Goal: Task Accomplishment & Management: Manage account settings

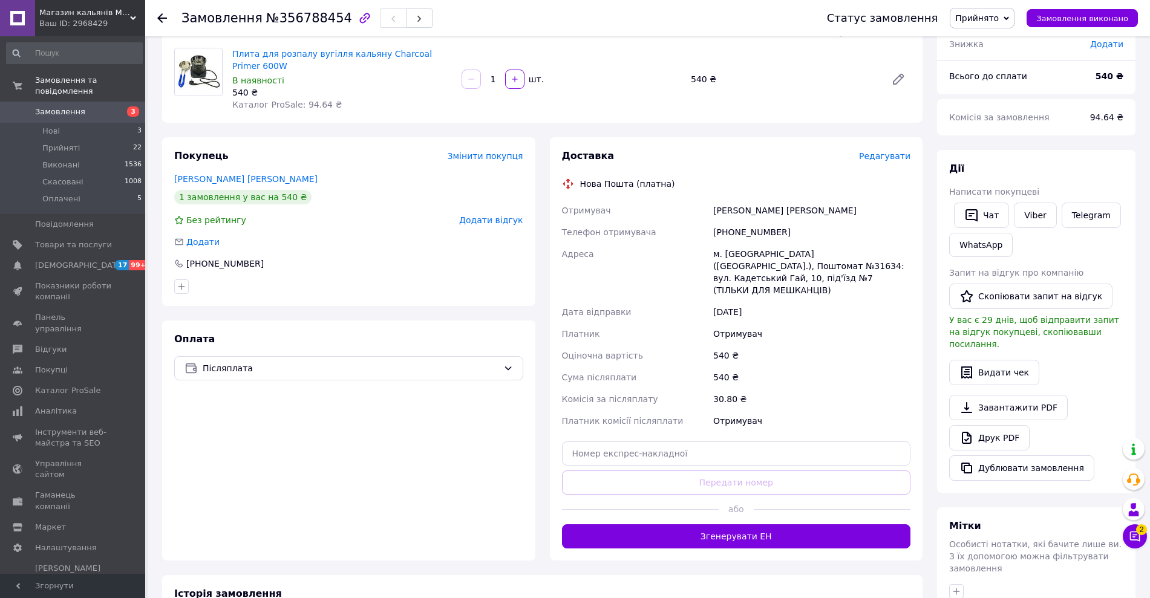
scroll to position [76, 0]
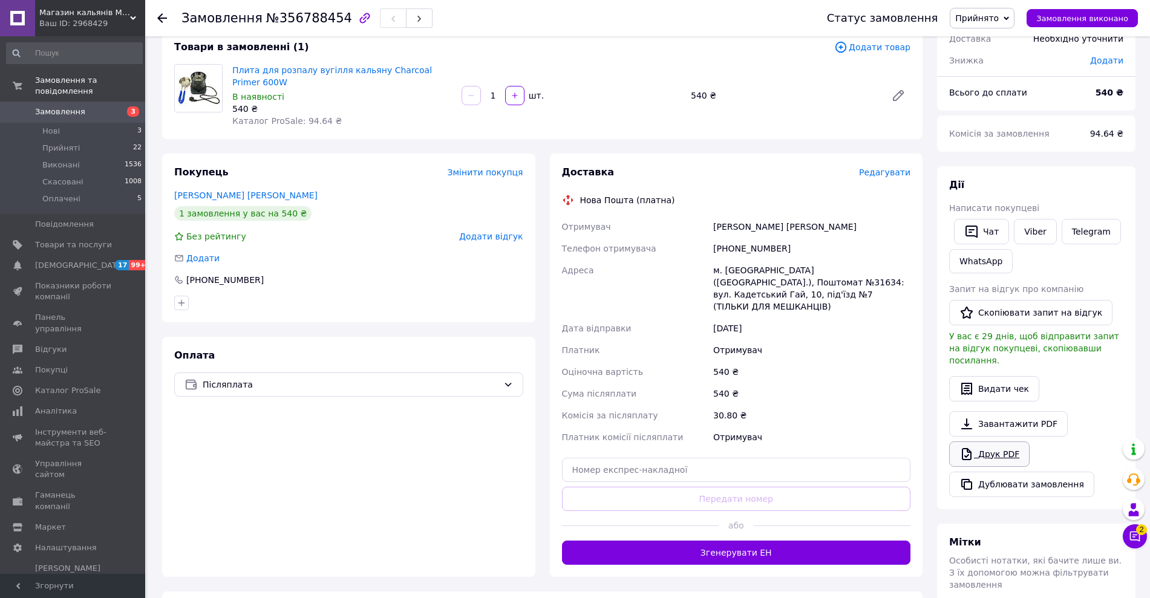
click at [1008, 446] on link "Друк PDF" at bounding box center [989, 454] width 80 height 25
click at [776, 543] on button "Згенерувати ЕН" at bounding box center [736, 553] width 349 height 24
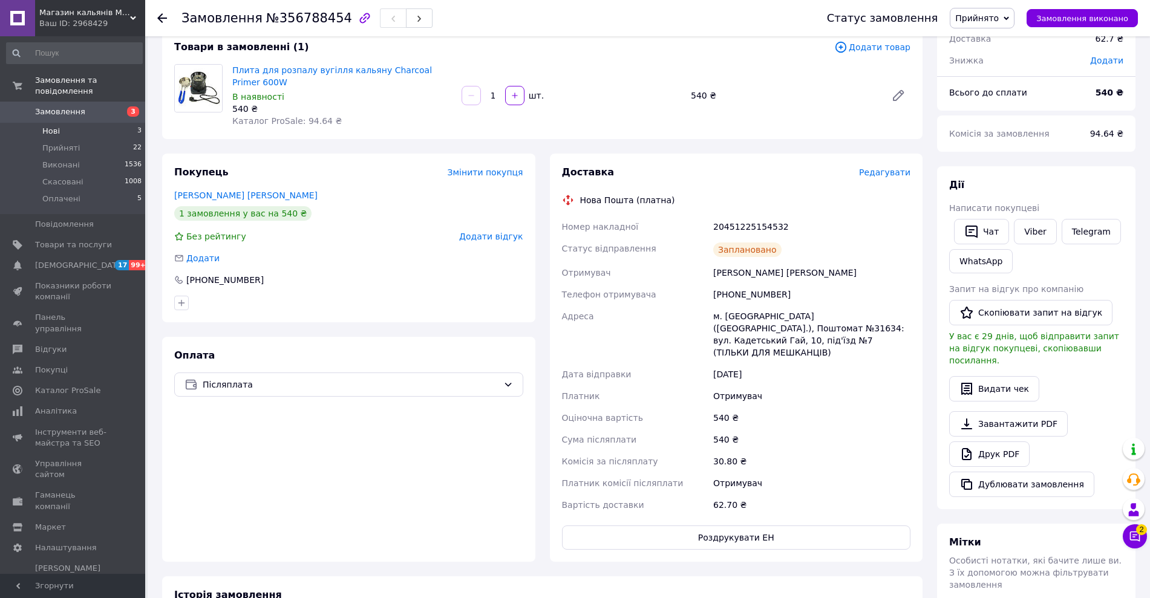
click at [49, 125] on li "Нові 3" at bounding box center [74, 131] width 149 height 17
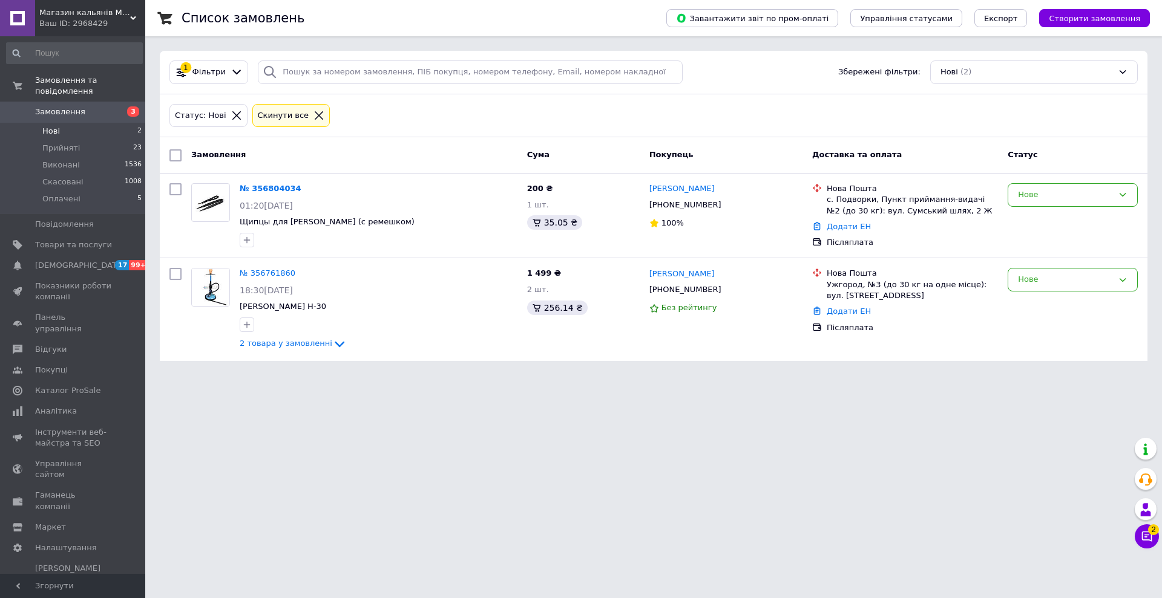
click at [235, 376] on html "Магазин кальянів Molla Ваш ID: 2968429 Сайт Магазин кальянів [PERSON_NAME] поку…" at bounding box center [581, 188] width 1162 height 376
click at [257, 187] on link "№ 356804034" at bounding box center [271, 188] width 62 height 9
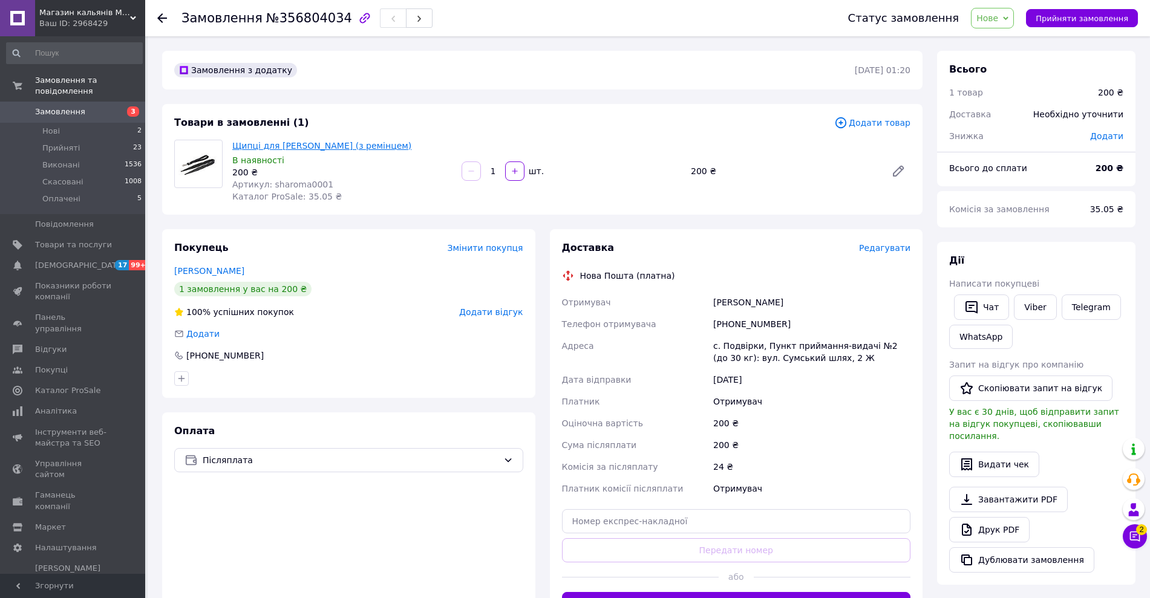
click at [255, 148] on link "Щипці для [PERSON_NAME] (з ремінцем)" at bounding box center [321, 146] width 179 height 10
